Goal: Book appointment/travel/reservation

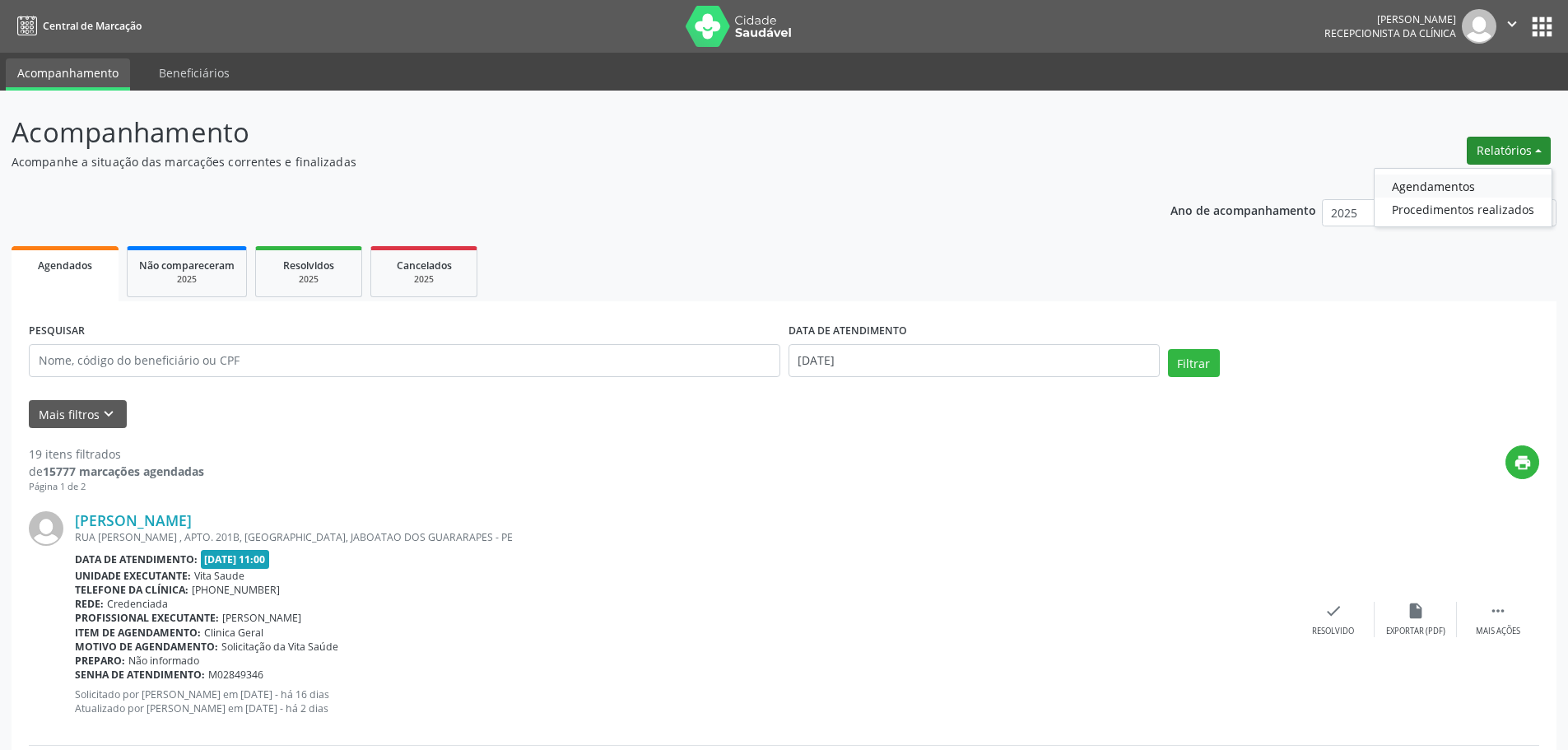
click at [1483, 186] on link "Agendamentos" at bounding box center [1462, 186] width 177 height 23
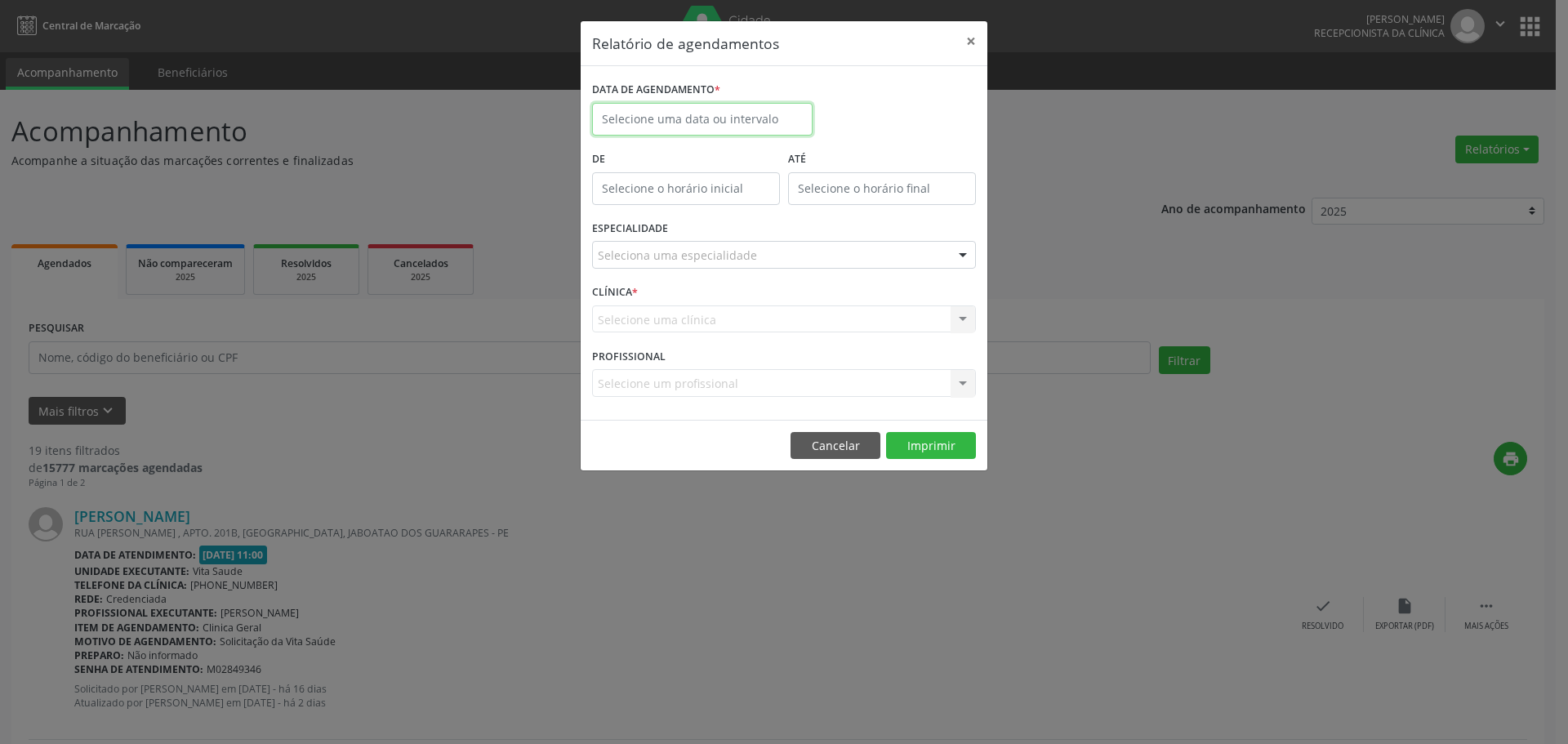
click at [773, 124] on input "text" at bounding box center [702, 119] width 221 height 32
click at [787, 336] on span "29" at bounding box center [788, 335] width 31 height 31
type input "[DATE]"
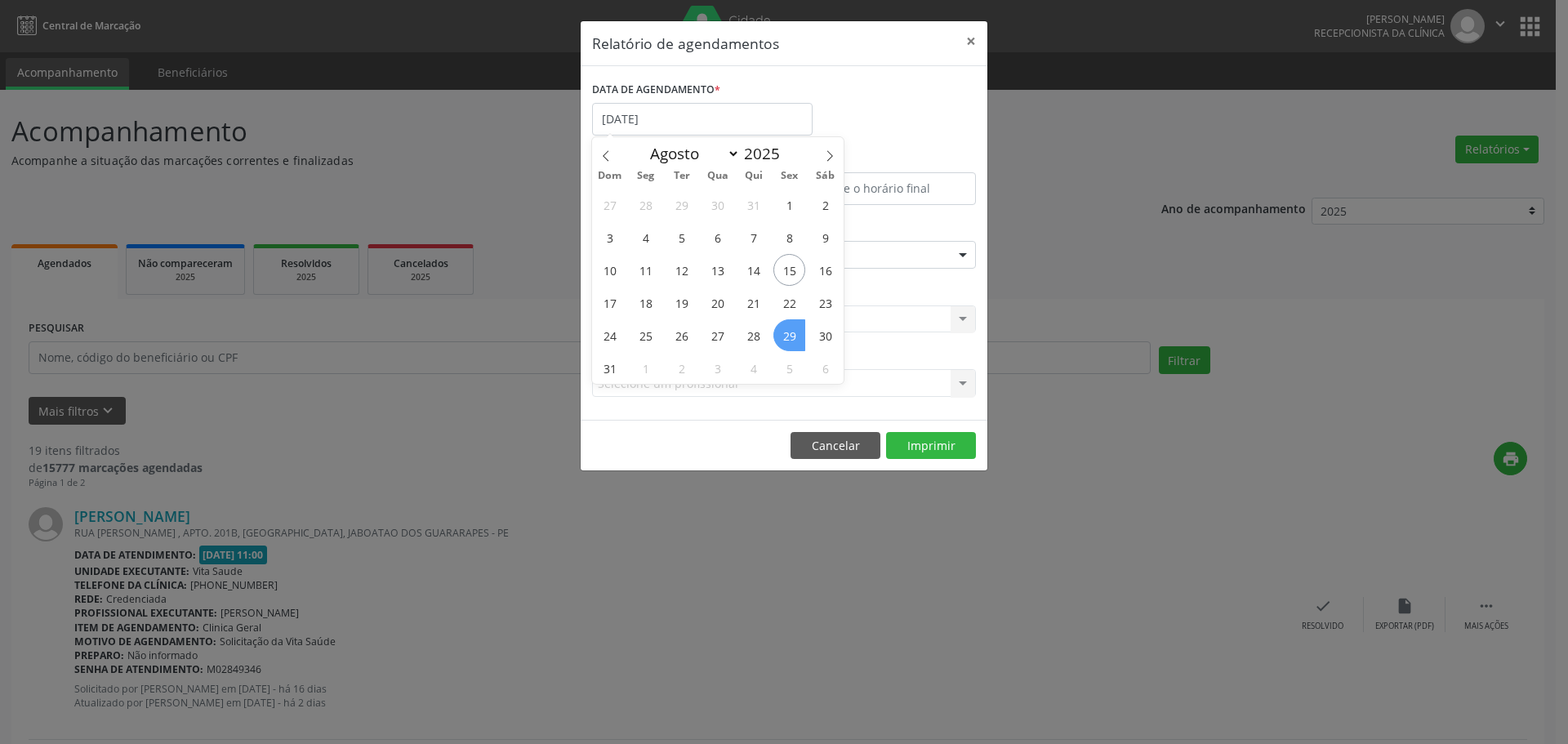
click at [787, 334] on span "29" at bounding box center [788, 335] width 31 height 31
click at [671, 182] on input "12:00" at bounding box center [685, 188] width 187 height 32
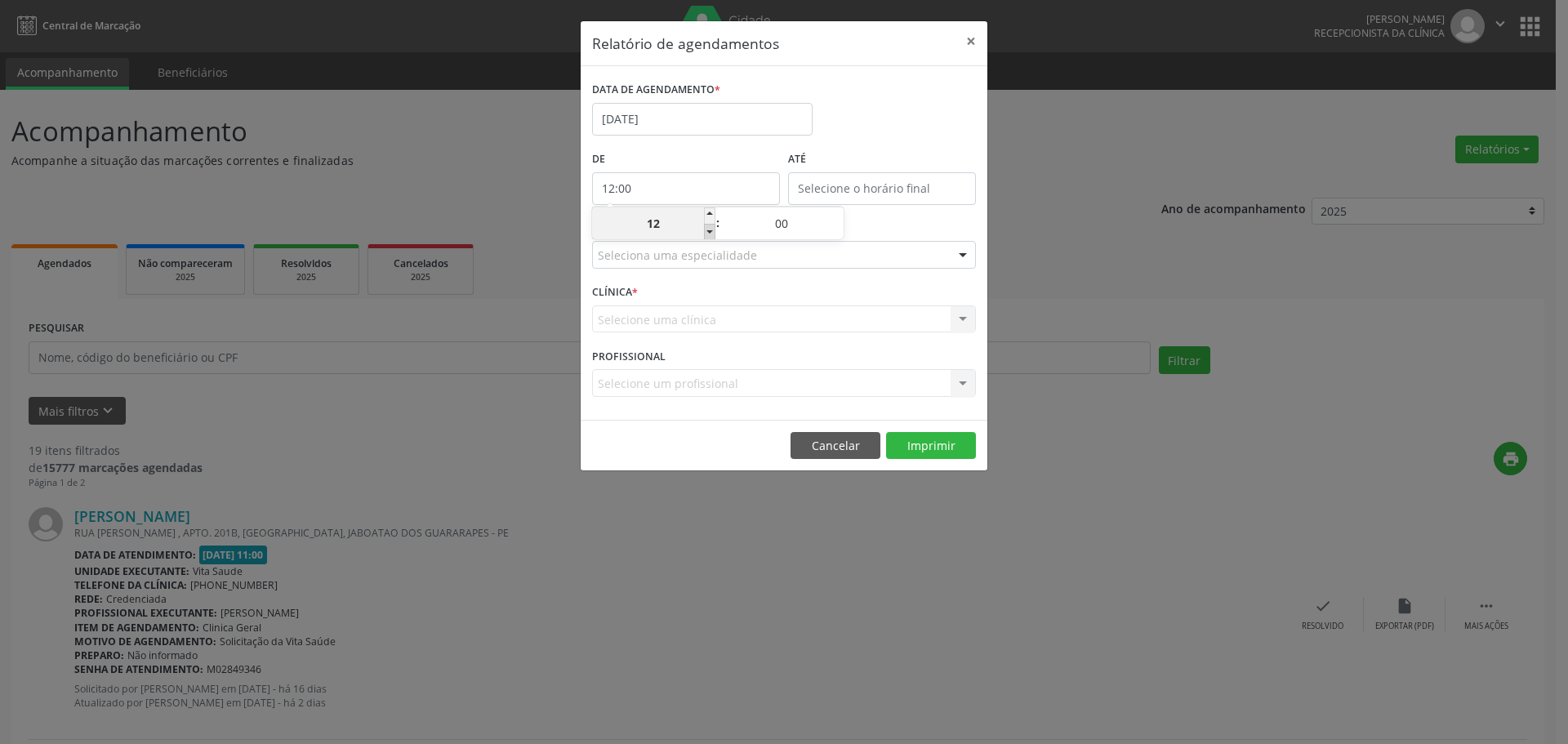
click at [709, 231] on span at bounding box center [710, 231] width 12 height 17
type input "11:00"
type input "11"
click at [708, 231] on span at bounding box center [710, 231] width 12 height 17
type input "10:00"
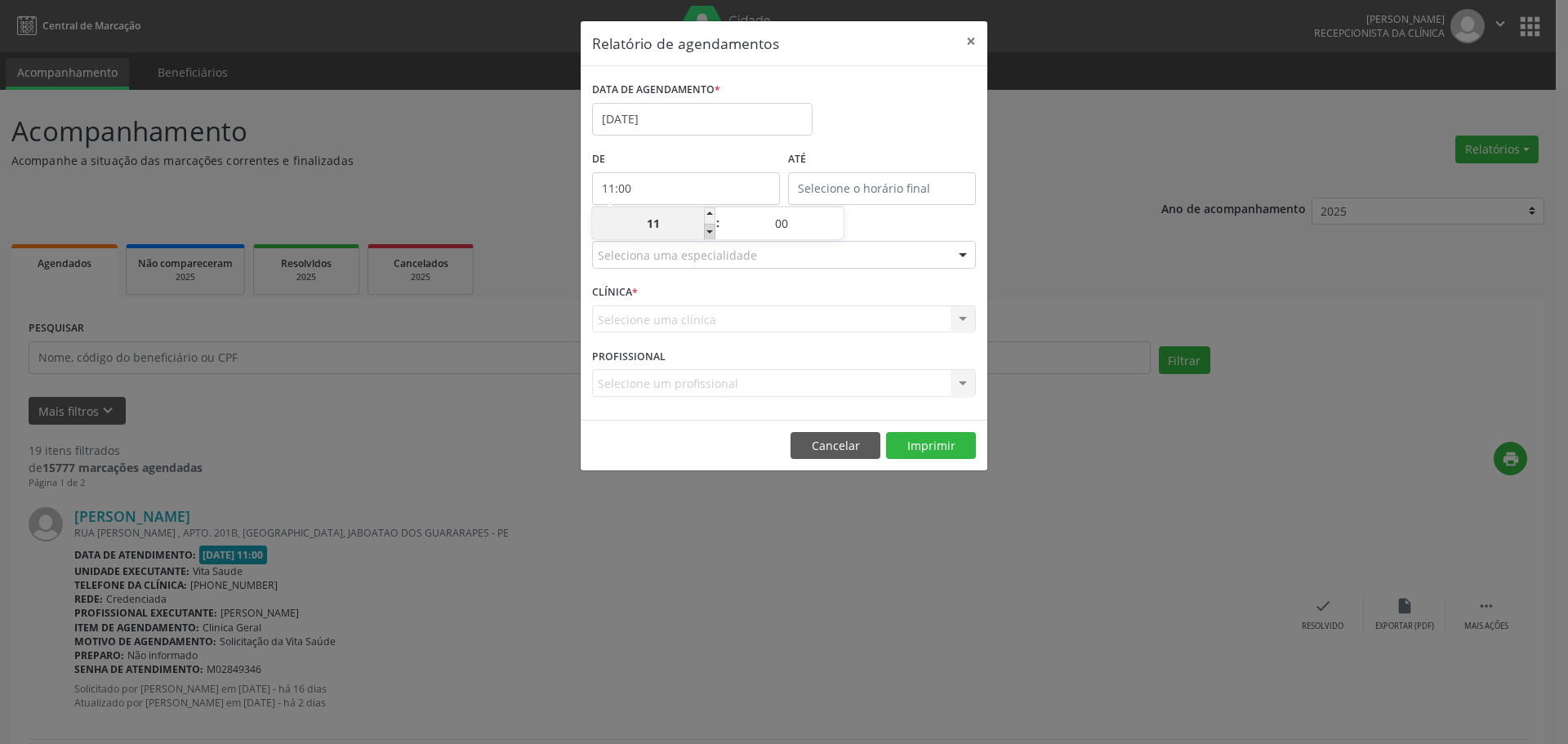
type input "10"
click at [706, 229] on span at bounding box center [710, 231] width 12 height 17
type input "09:00"
type input "09"
click at [705, 228] on span at bounding box center [710, 231] width 12 height 17
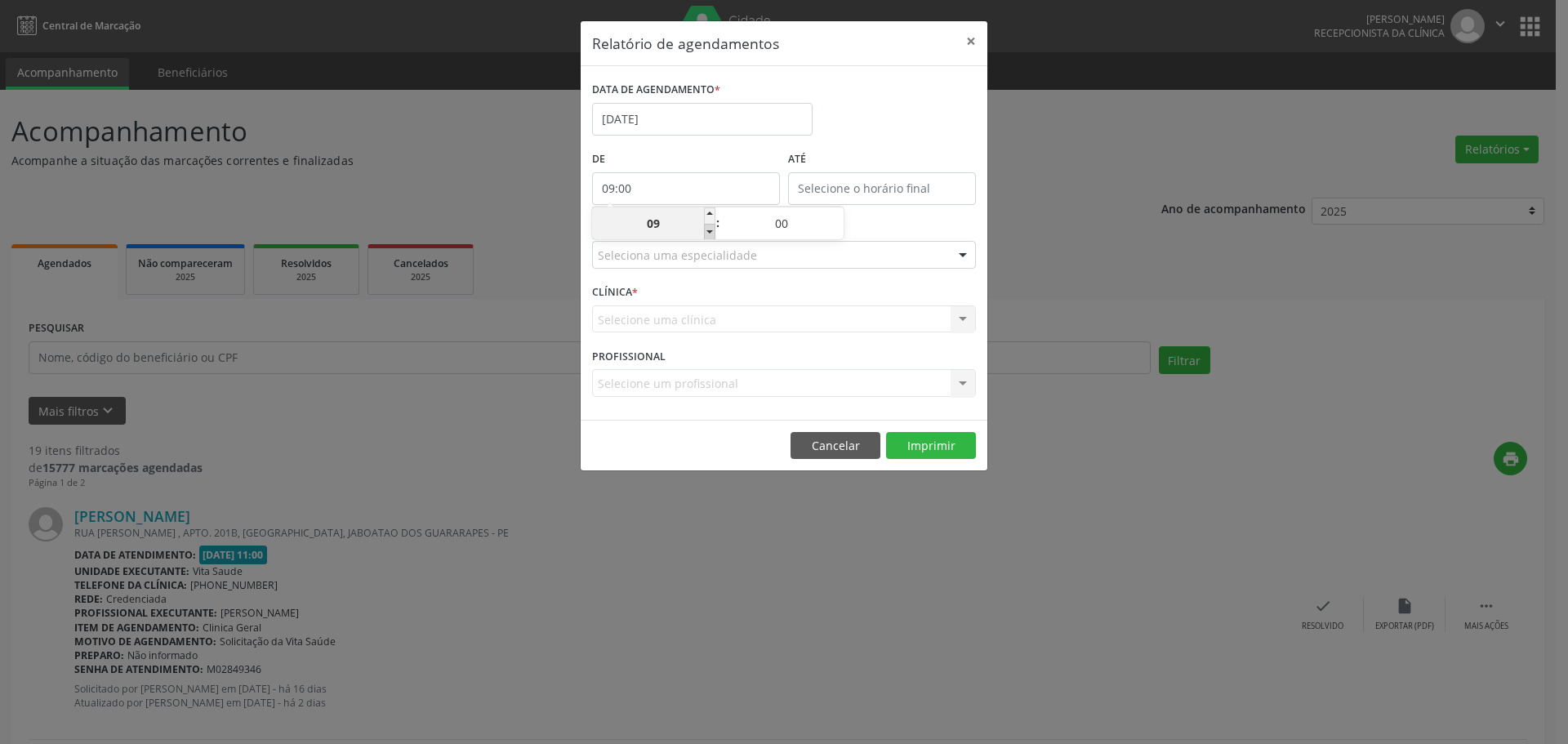
type input "08:00"
type input "08"
click at [705, 229] on span at bounding box center [710, 231] width 12 height 17
type input "07:00"
type input "07"
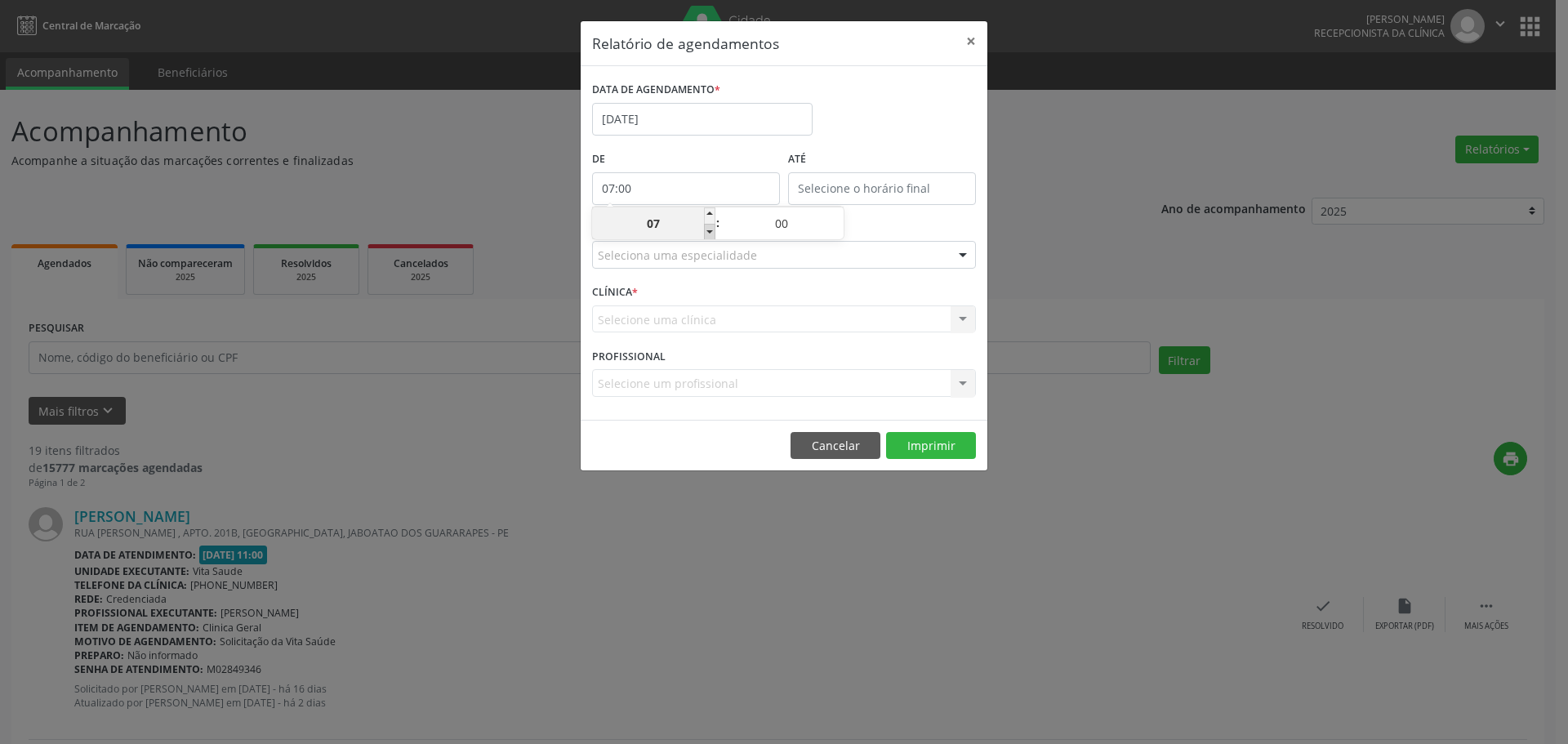
click at [705, 230] on span at bounding box center [710, 231] width 12 height 17
type input "06:00"
type input "06"
click at [860, 180] on input "12:00" at bounding box center [881, 188] width 187 height 32
click at [904, 213] on span at bounding box center [906, 215] width 12 height 17
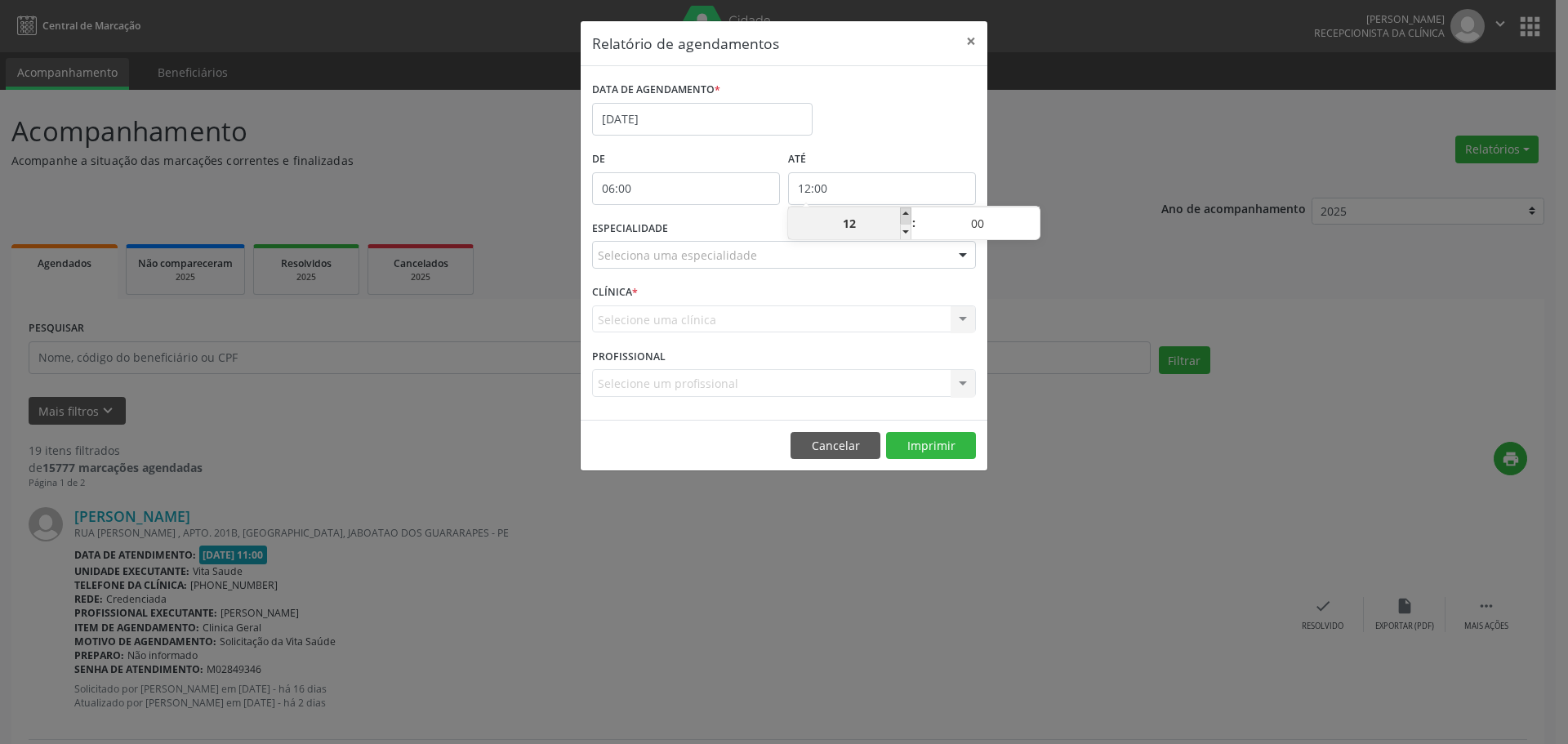
type input "13:00"
type input "13"
click at [902, 213] on span at bounding box center [906, 215] width 12 height 17
type input "14:00"
type input "14"
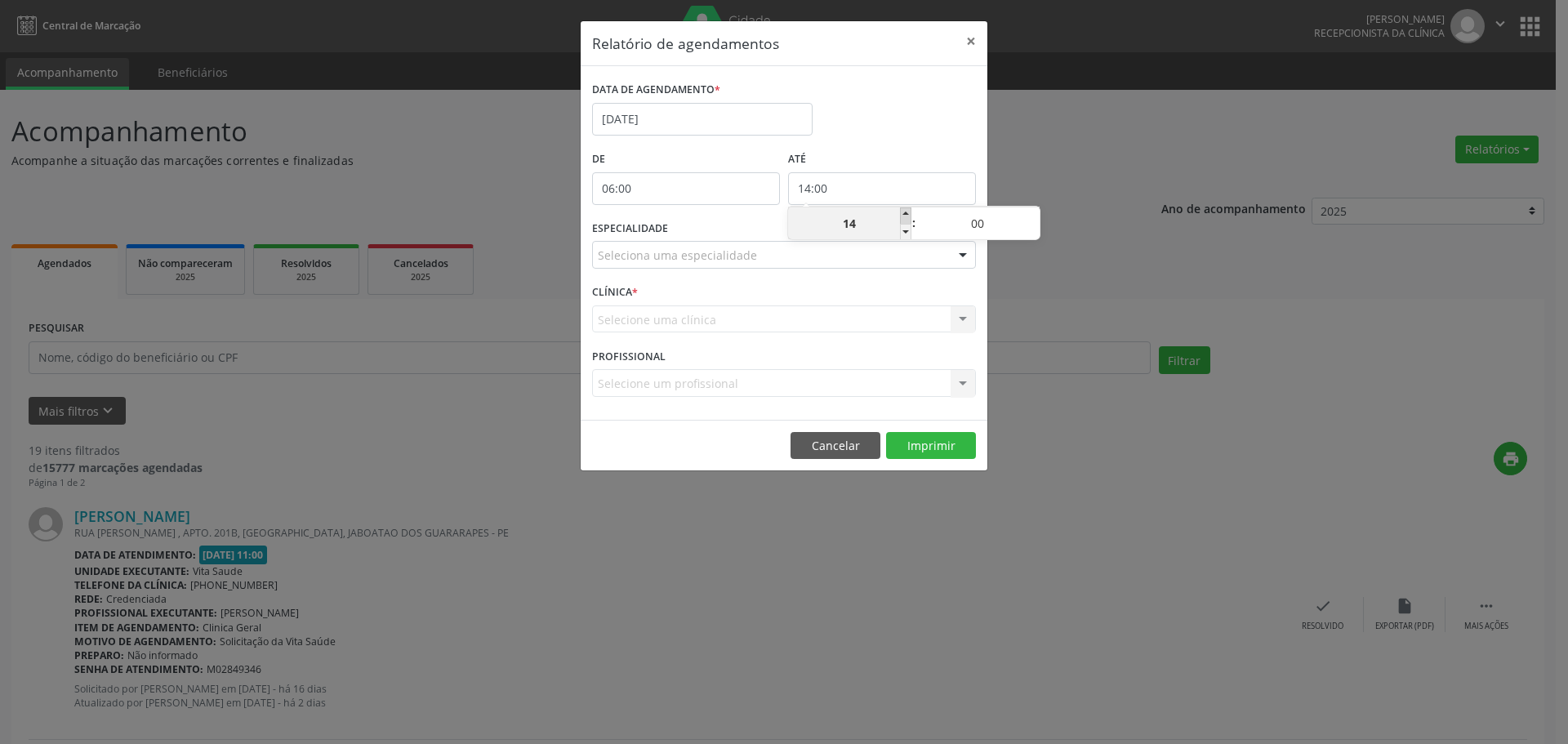
click at [900, 213] on span at bounding box center [906, 215] width 12 height 17
type input "15:00"
type input "15"
click at [900, 216] on span at bounding box center [906, 215] width 12 height 17
type input "16:00"
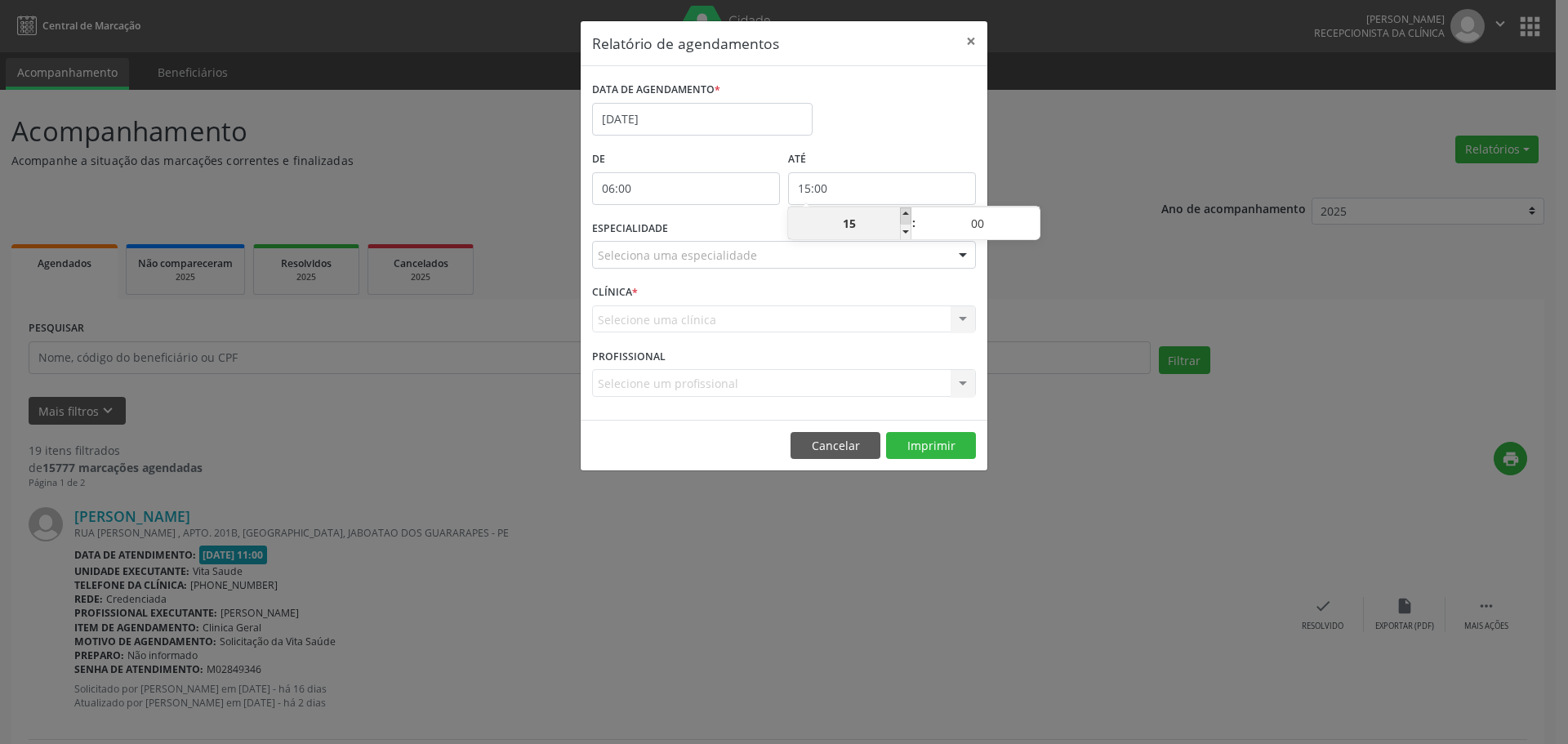
type input "16"
click at [900, 216] on span at bounding box center [906, 215] width 12 height 17
type input "17:00"
type input "17"
click at [900, 216] on span at bounding box center [906, 215] width 12 height 17
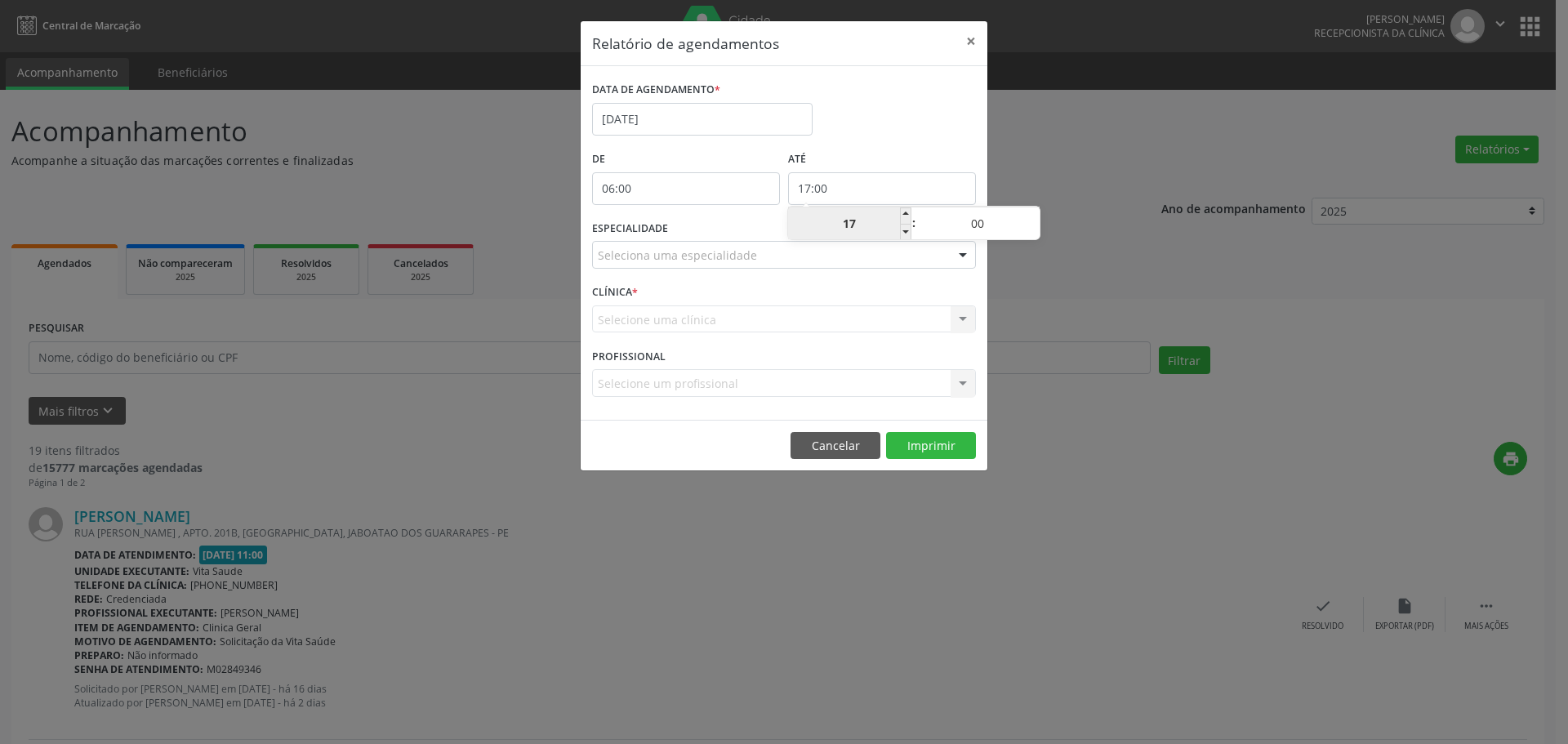
type input "18:00"
type input "18"
click at [898, 214] on input "18" at bounding box center [849, 223] width 124 height 32
click at [903, 213] on span at bounding box center [906, 215] width 12 height 17
type input "19:00"
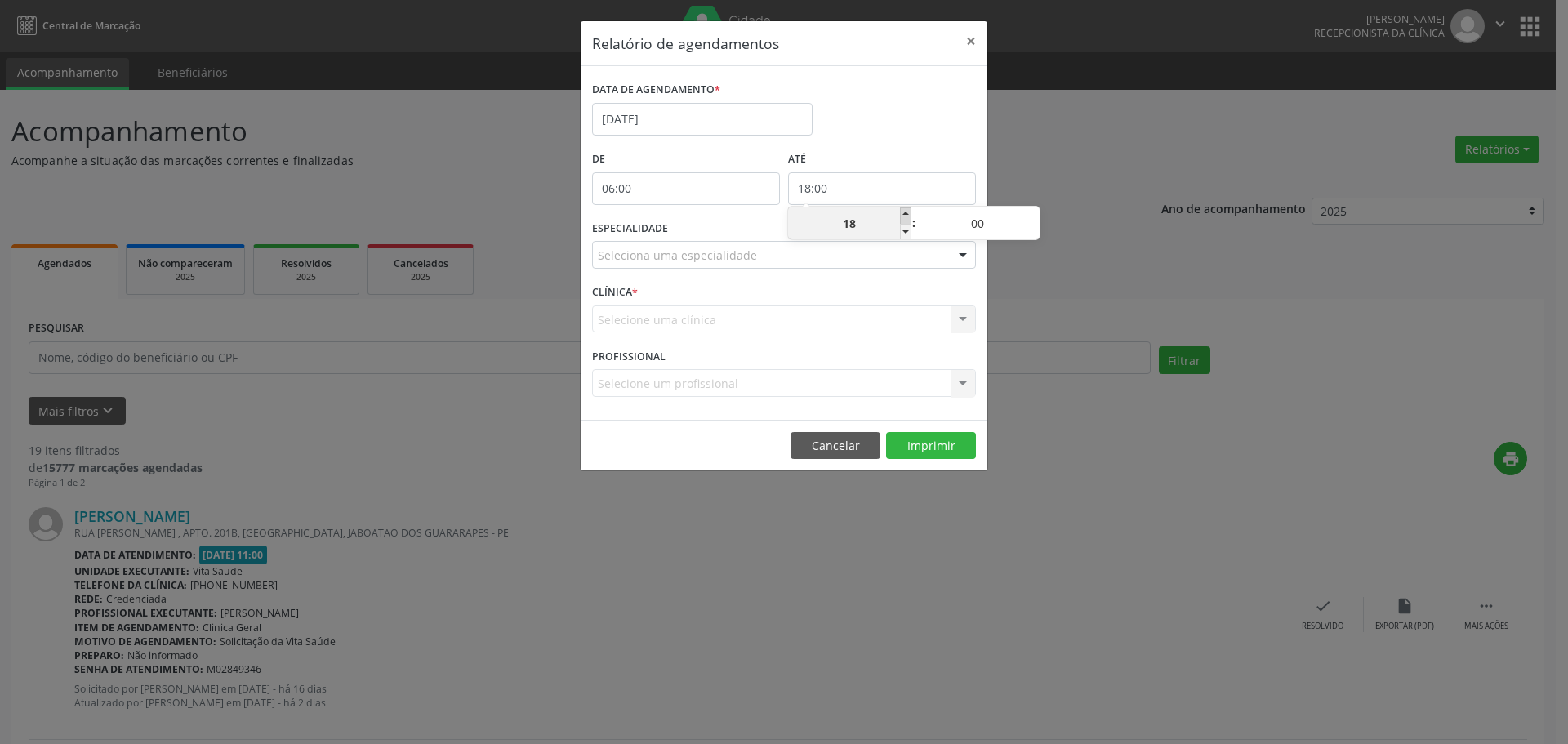
type input "19"
click at [891, 250] on div "Seleciona uma especialidade" at bounding box center [784, 255] width 383 height 27
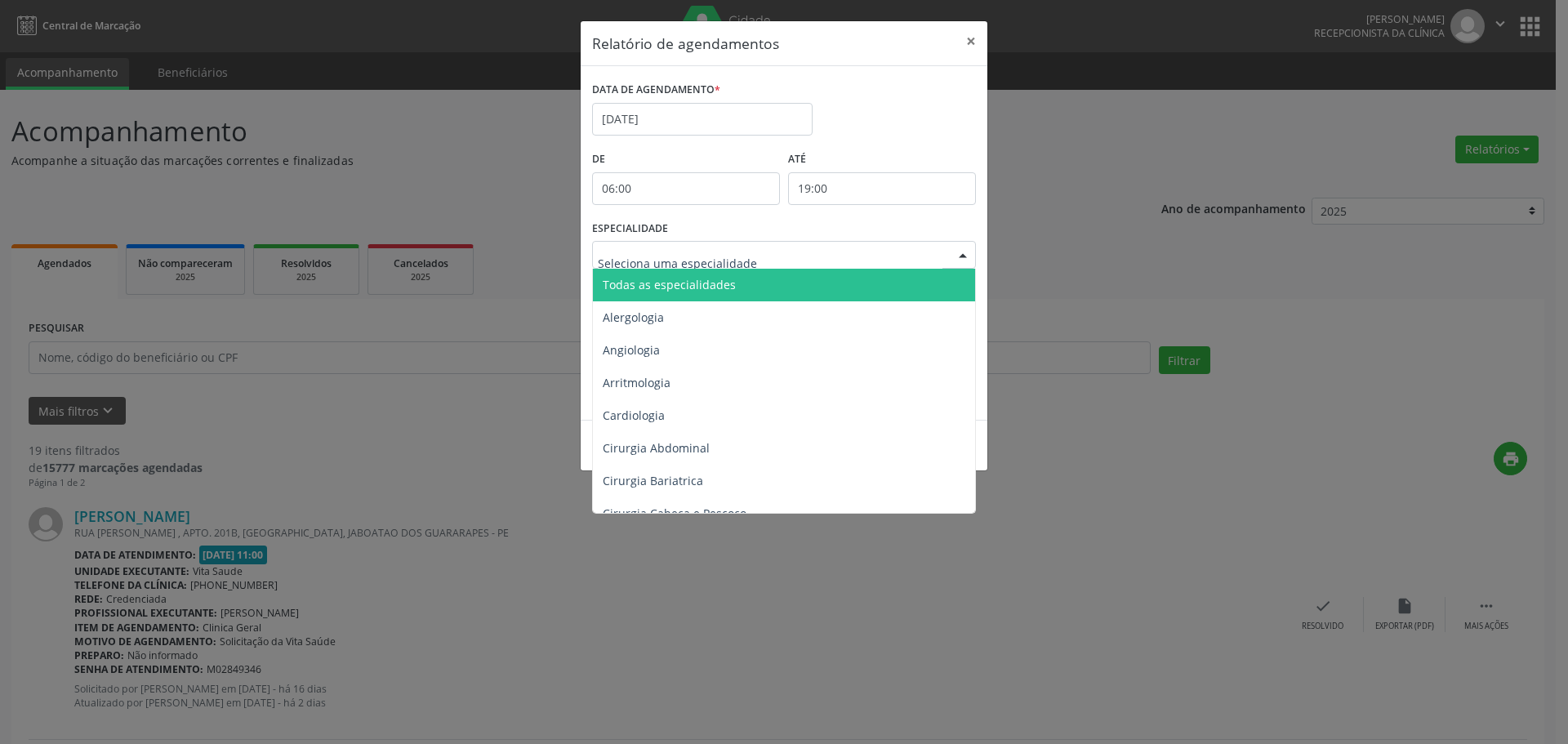
click at [879, 285] on span "Todas as especialidades" at bounding box center [784, 284] width 384 height 32
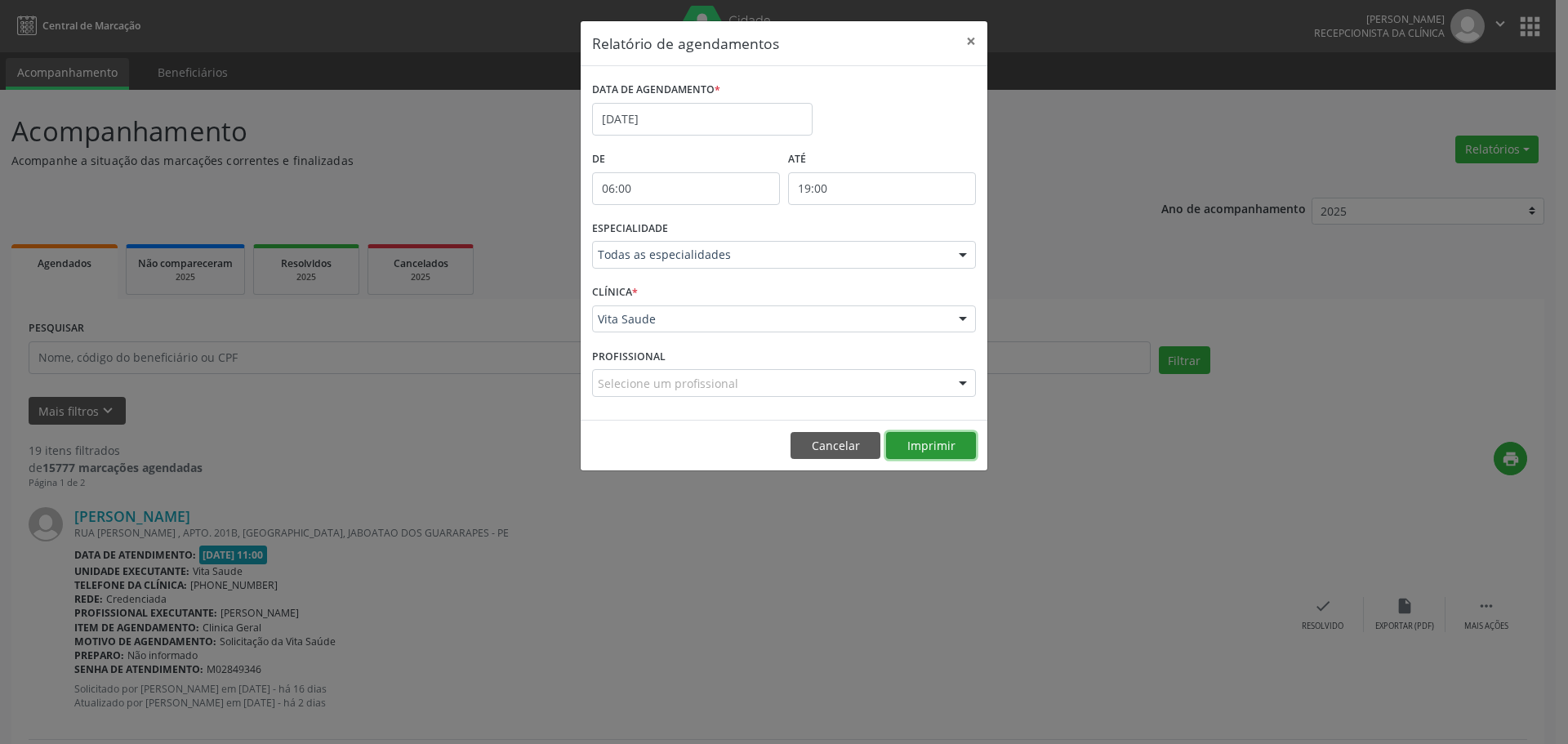
click at [941, 446] on button "Imprimir" at bounding box center [931, 445] width 90 height 27
